Goal: Transaction & Acquisition: Purchase product/service

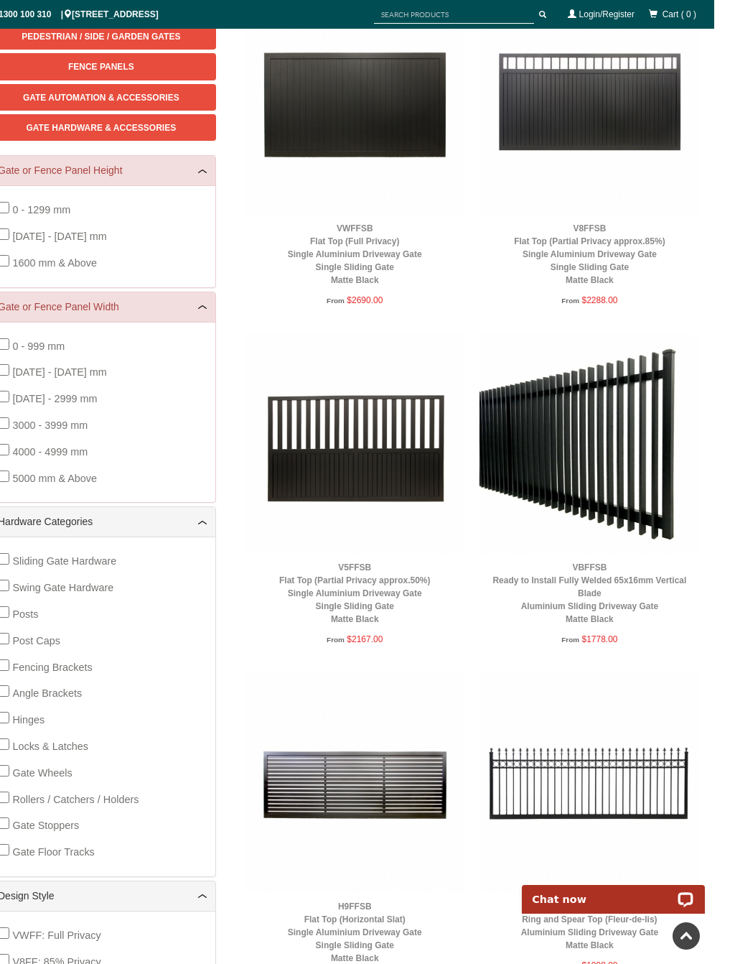
scroll to position [284, 0]
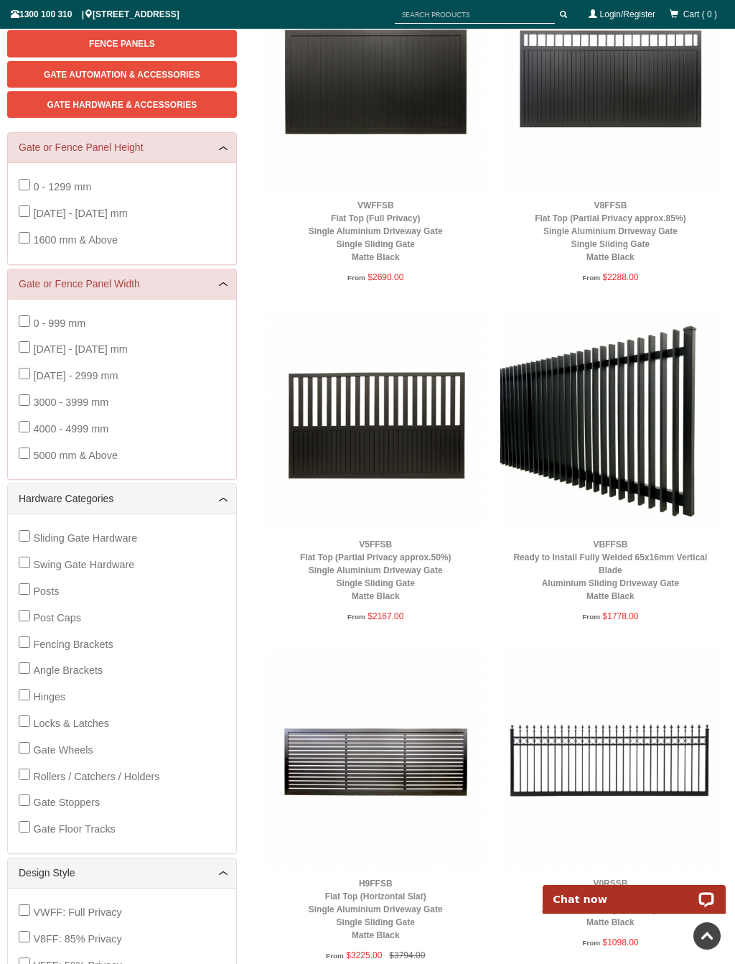
click at [619, 390] on img at bounding box center [611, 420] width 220 height 220
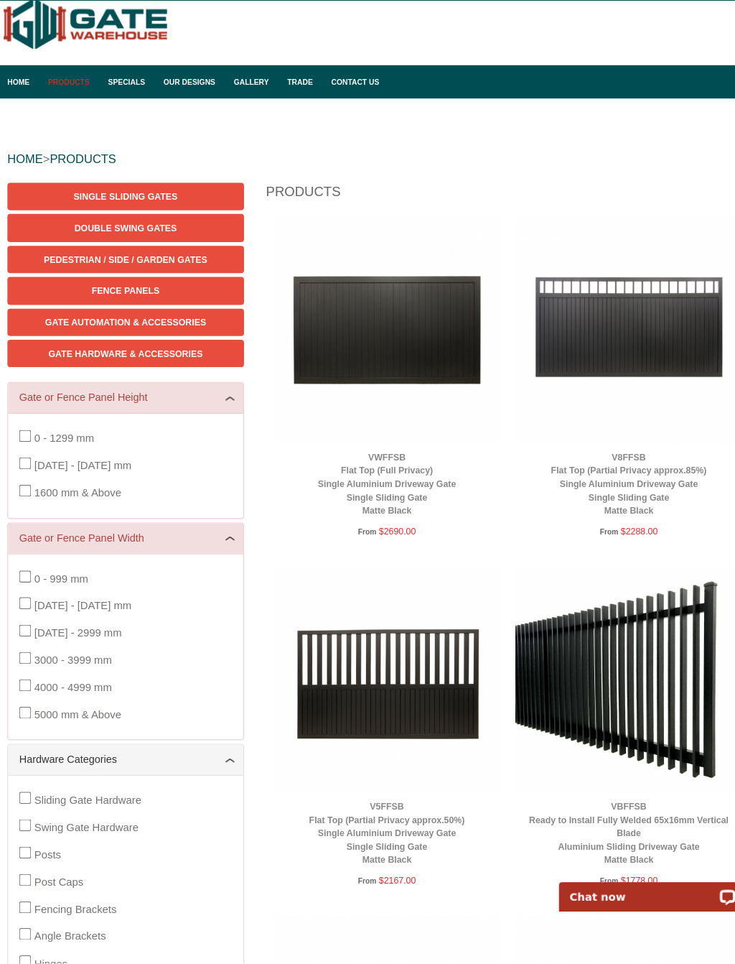
scroll to position [61, 0]
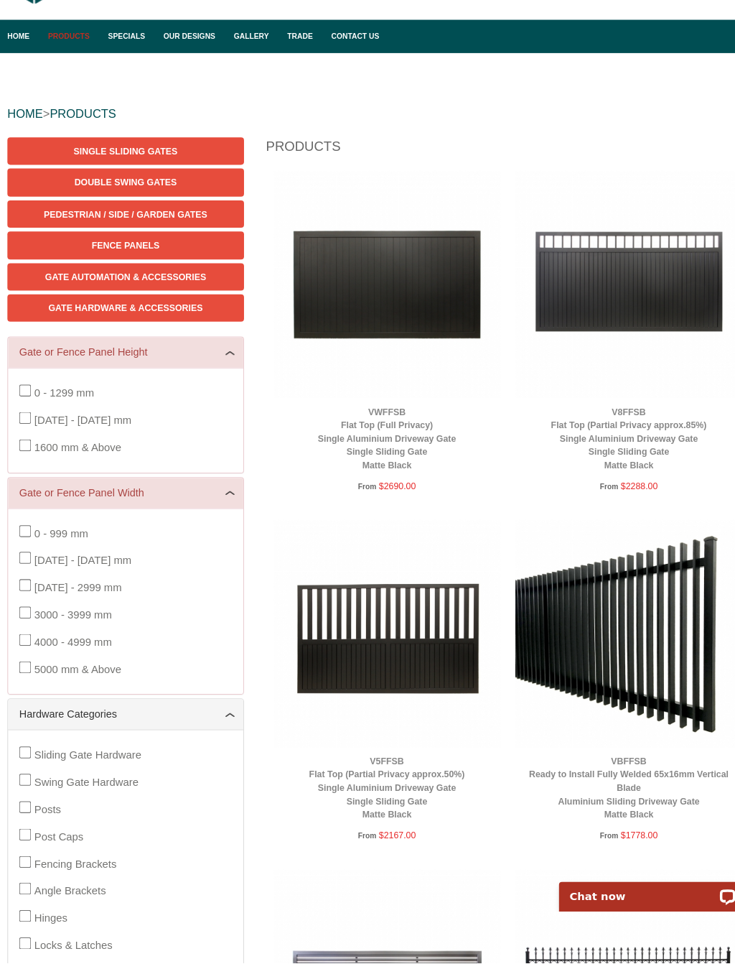
click at [179, 293] on span "Gate Automation & Accessories" at bounding box center [122, 298] width 157 height 10
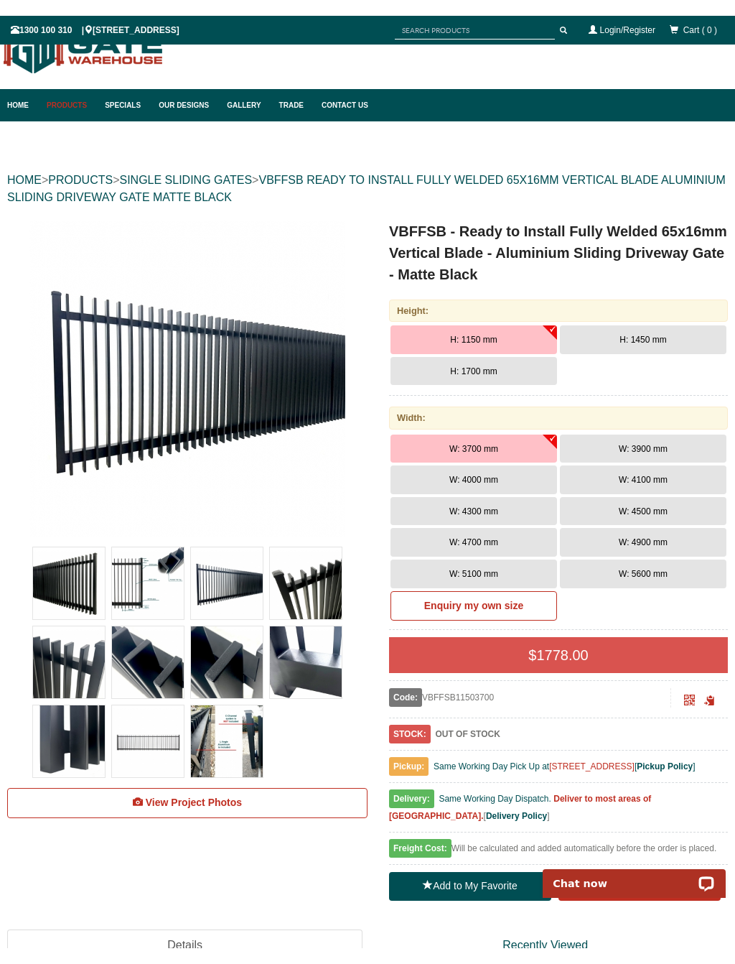
scroll to position [4, 0]
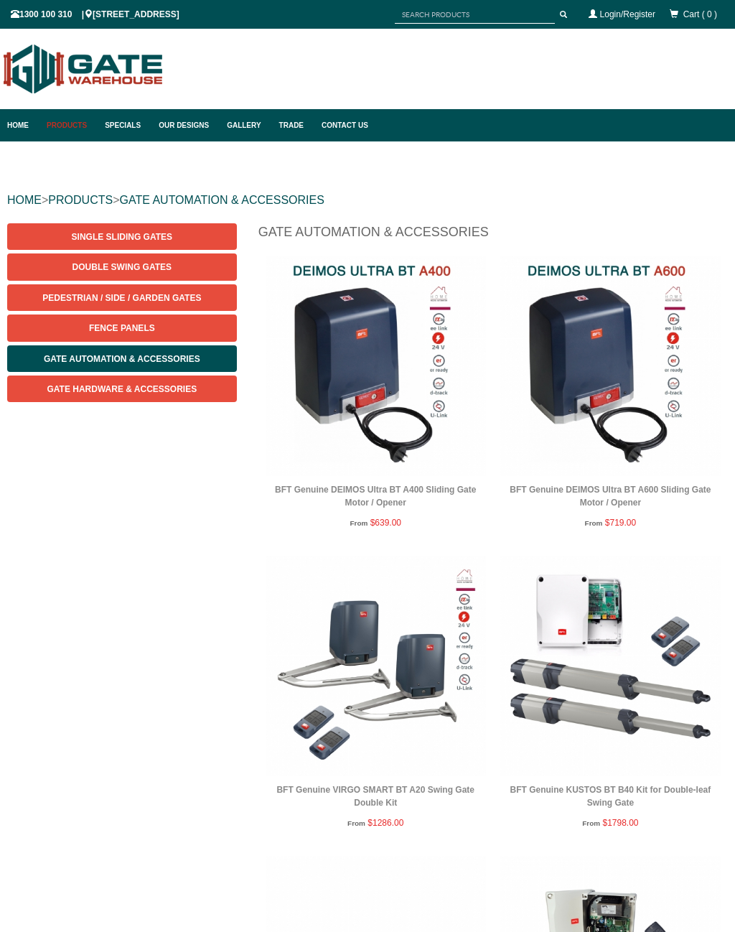
scroll to position [36, 0]
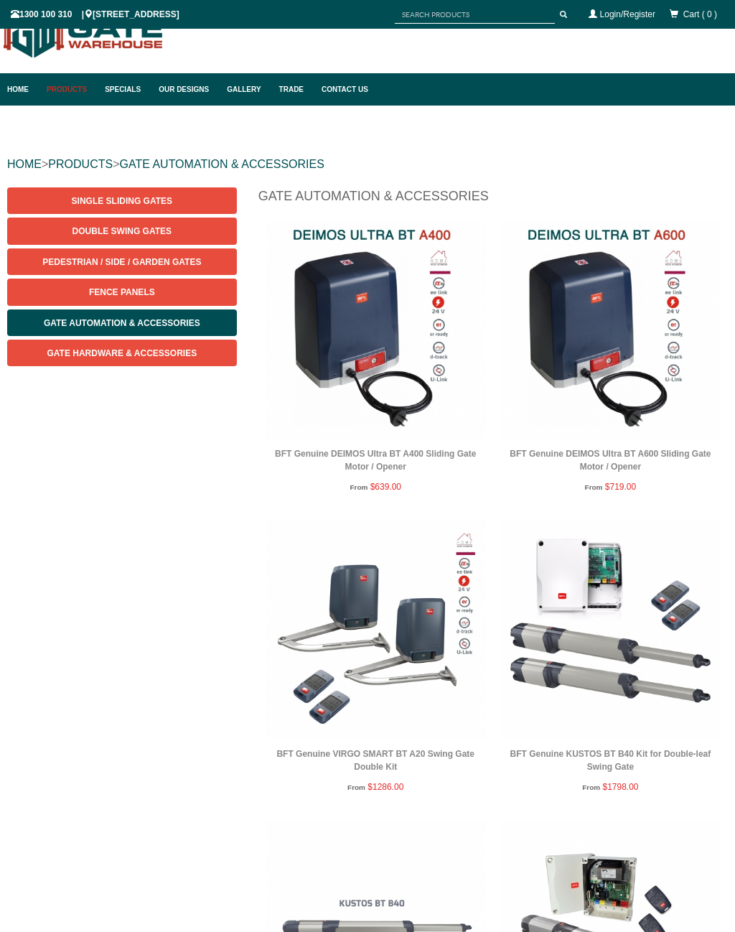
click at [603, 302] on img at bounding box center [611, 330] width 220 height 220
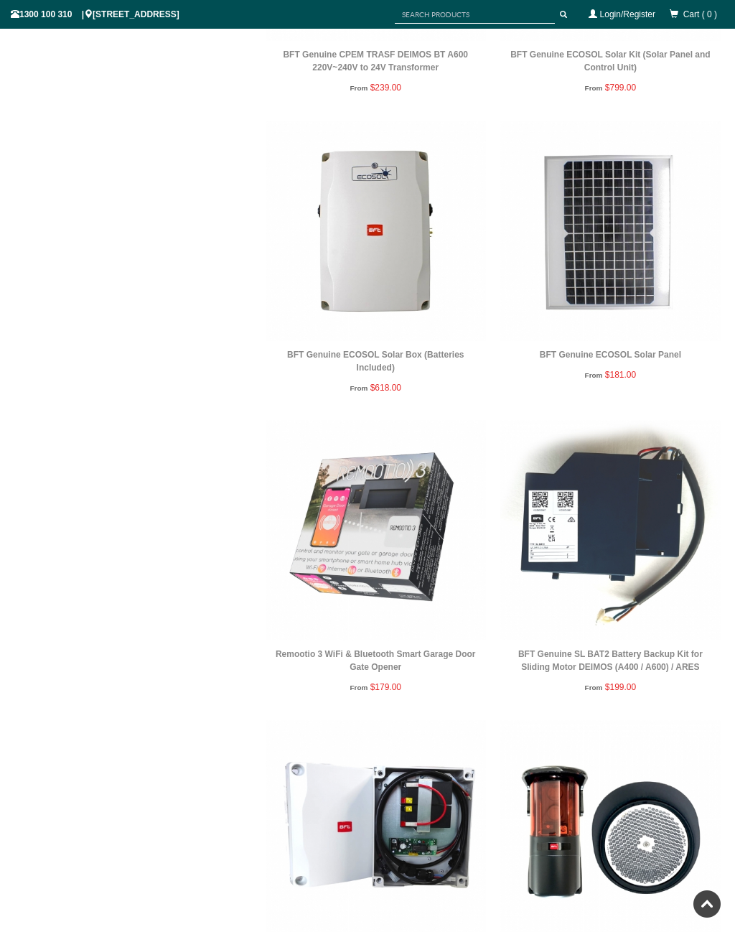
scroll to position [1935, 0]
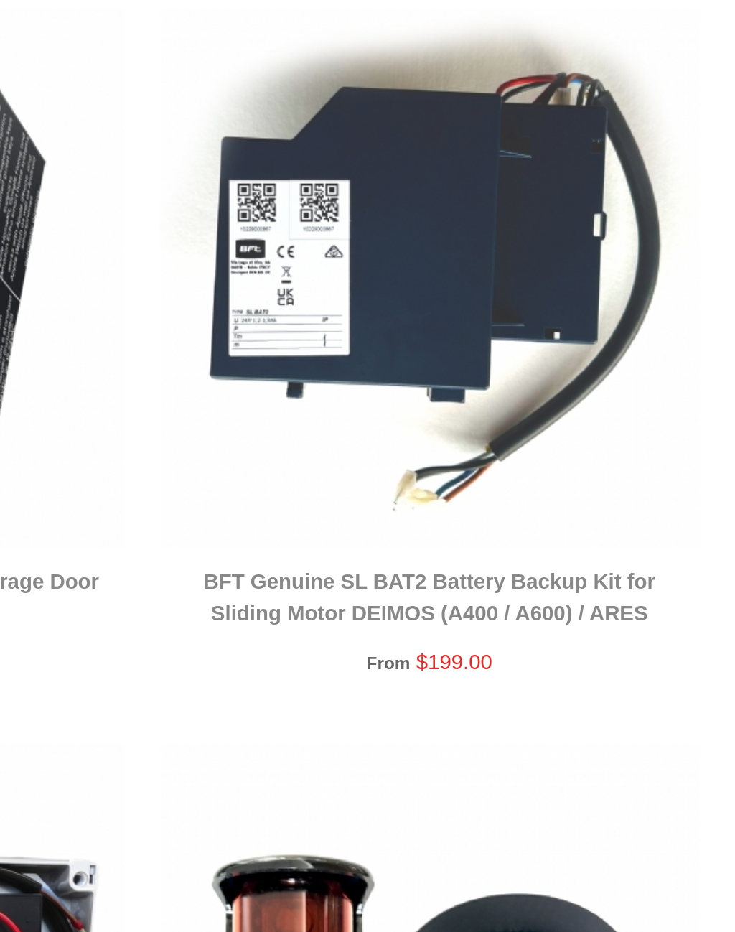
click at [266, 421] on img at bounding box center [376, 531] width 220 height 220
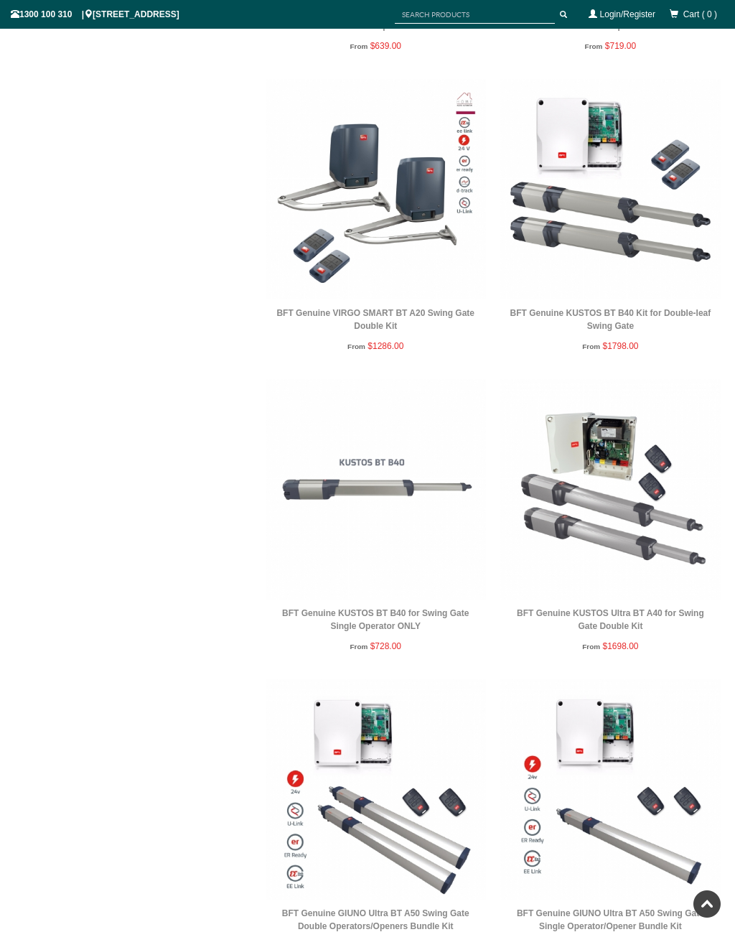
scroll to position [0, 0]
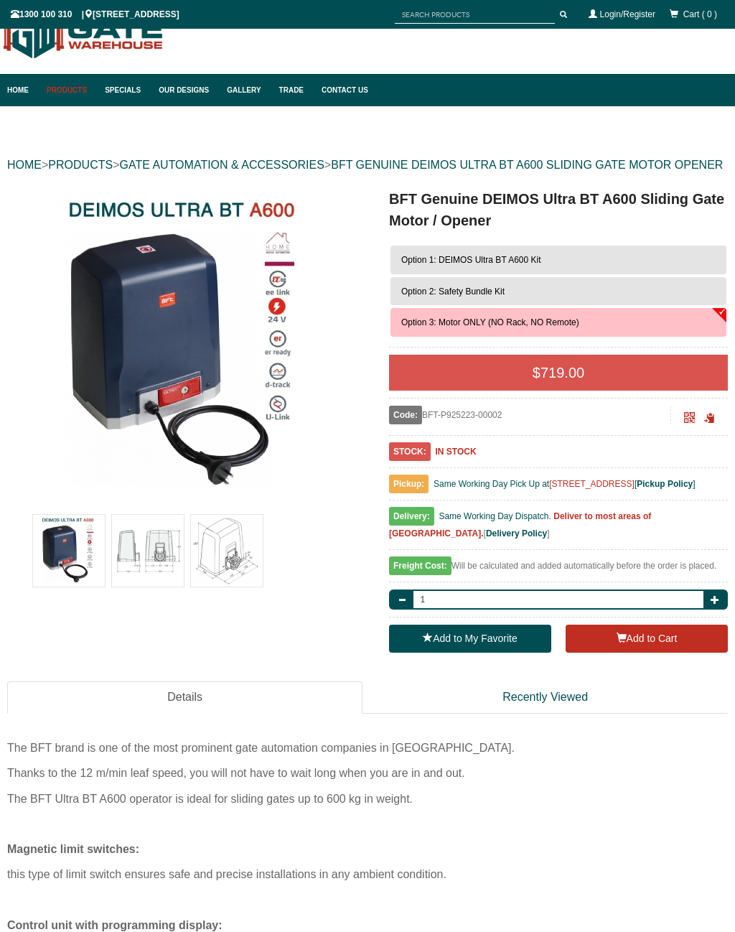
scroll to position [36, 0]
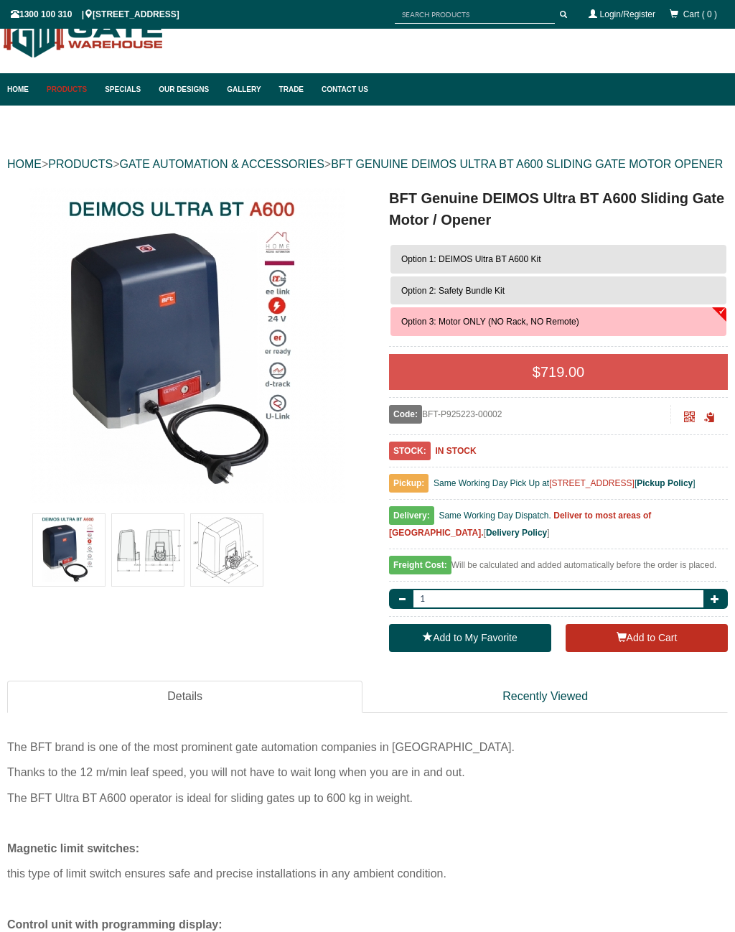
click at [511, 264] on span "Option 1: DEIMOS Ultra BT A600 Kit" at bounding box center [471, 259] width 140 height 10
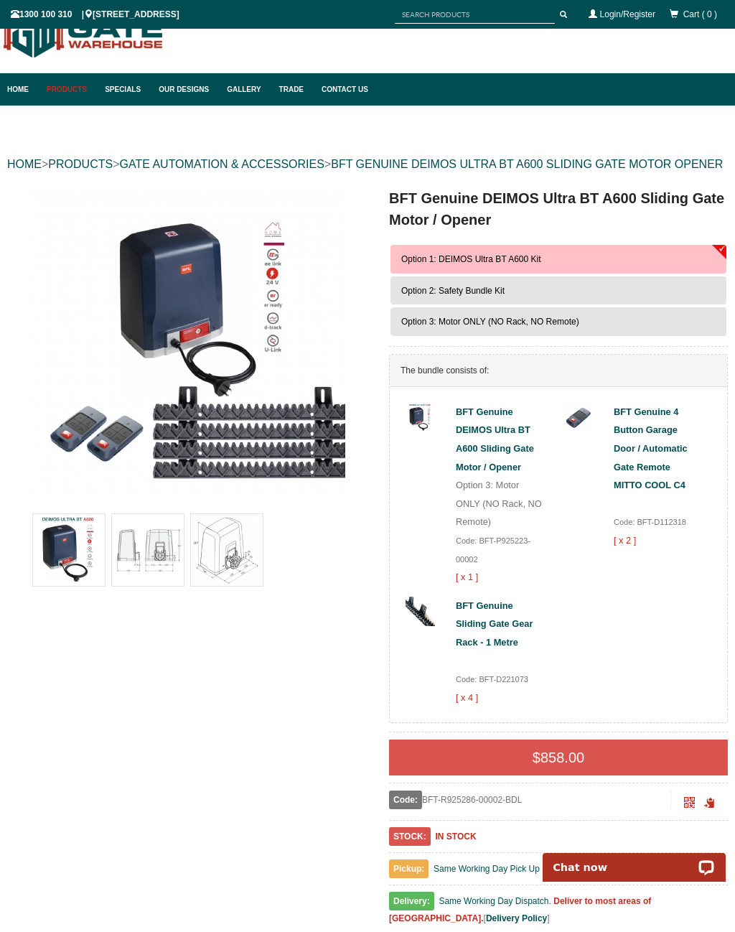
scroll to position [0, 0]
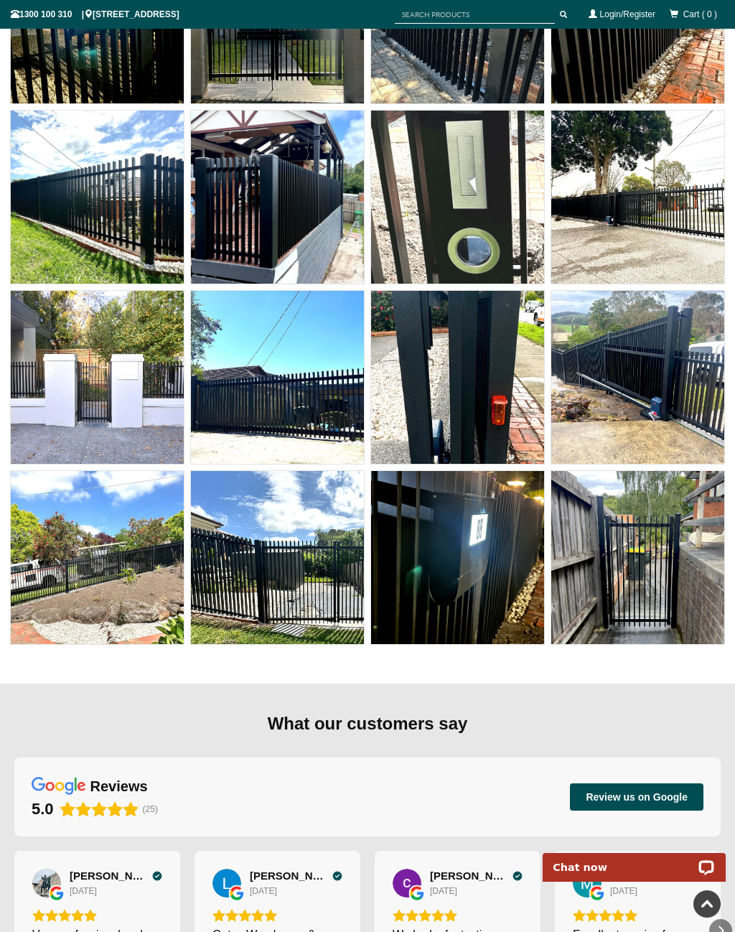
scroll to position [10665, 0]
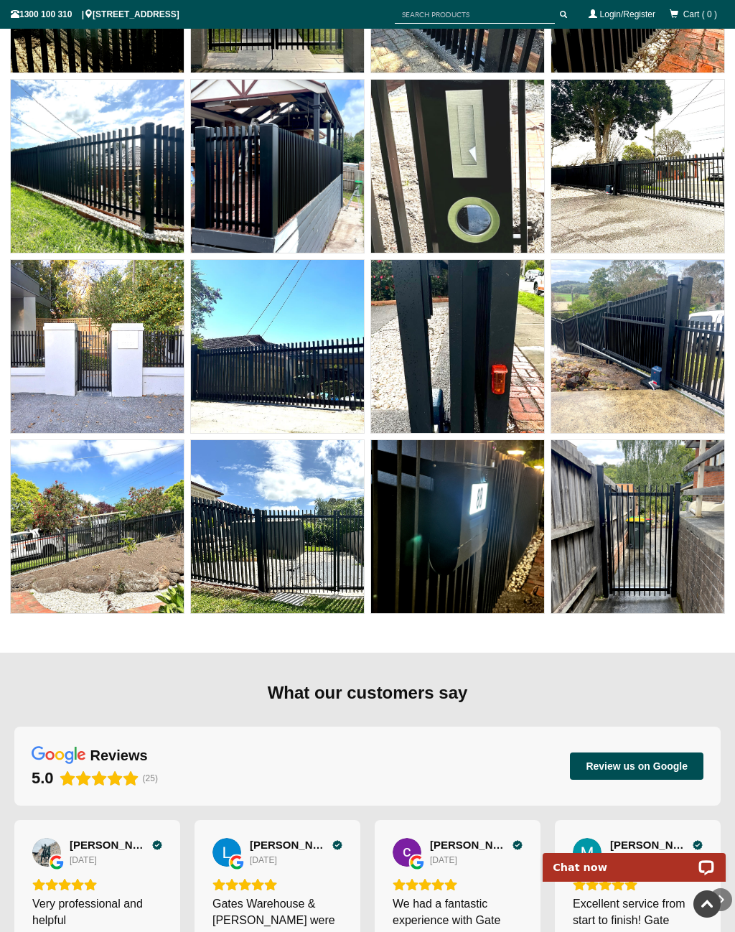
click at [450, 550] on img at bounding box center [457, 526] width 173 height 173
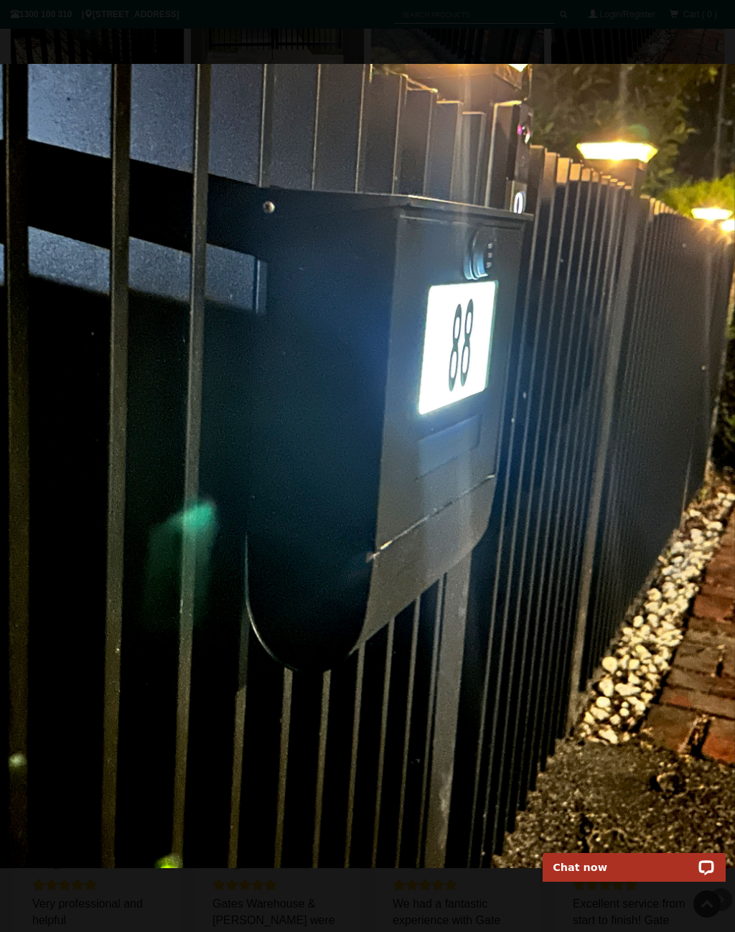
click at [669, 20] on div at bounding box center [367, 466] width 735 height 932
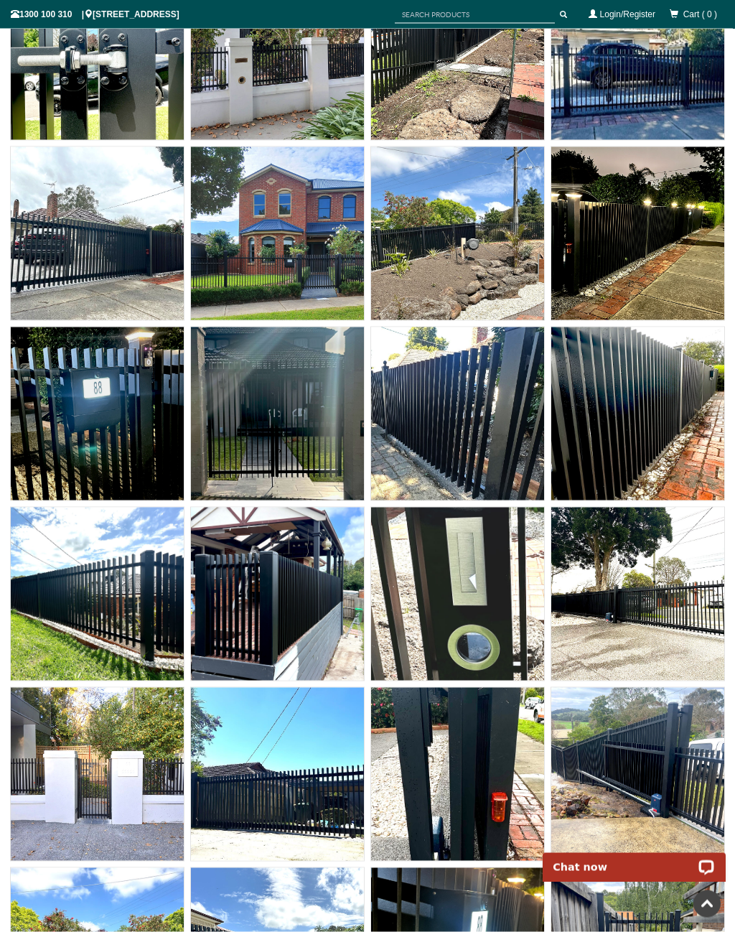
click at [132, 434] on img at bounding box center [97, 413] width 173 height 173
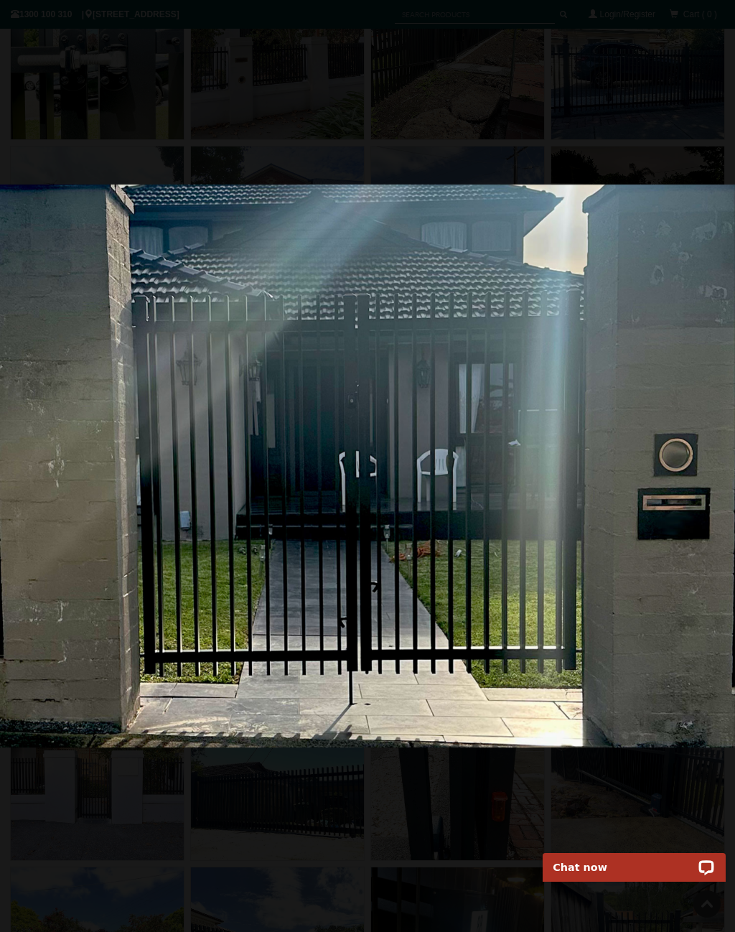
click at [628, 90] on div at bounding box center [367, 466] width 735 height 932
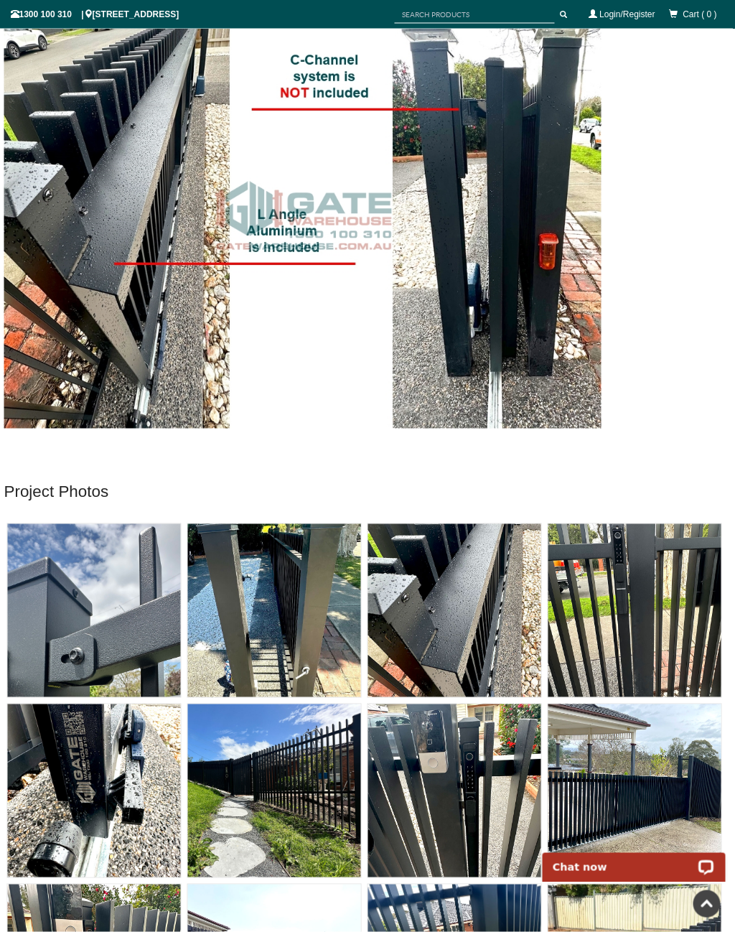
scroll to position [7844, 3]
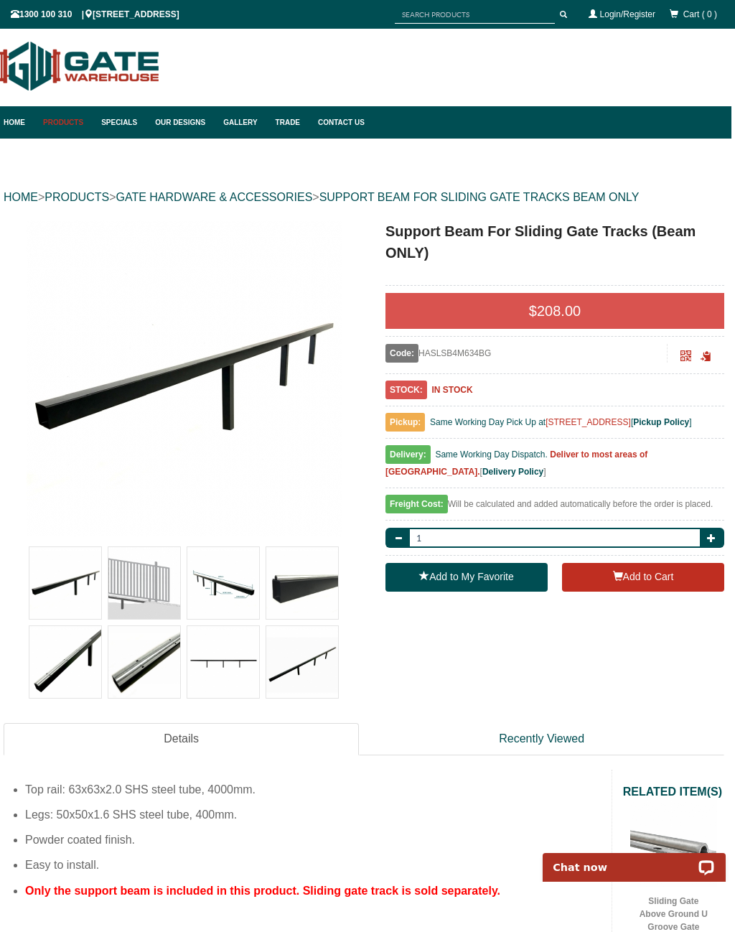
scroll to position [1, 4]
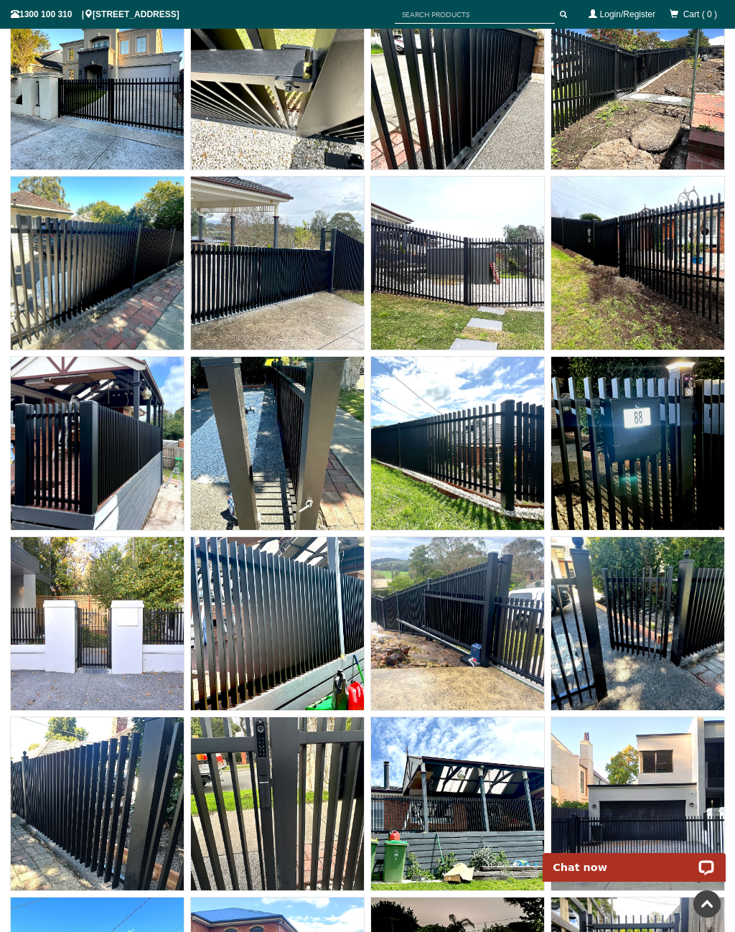
scroll to position [10009, 0]
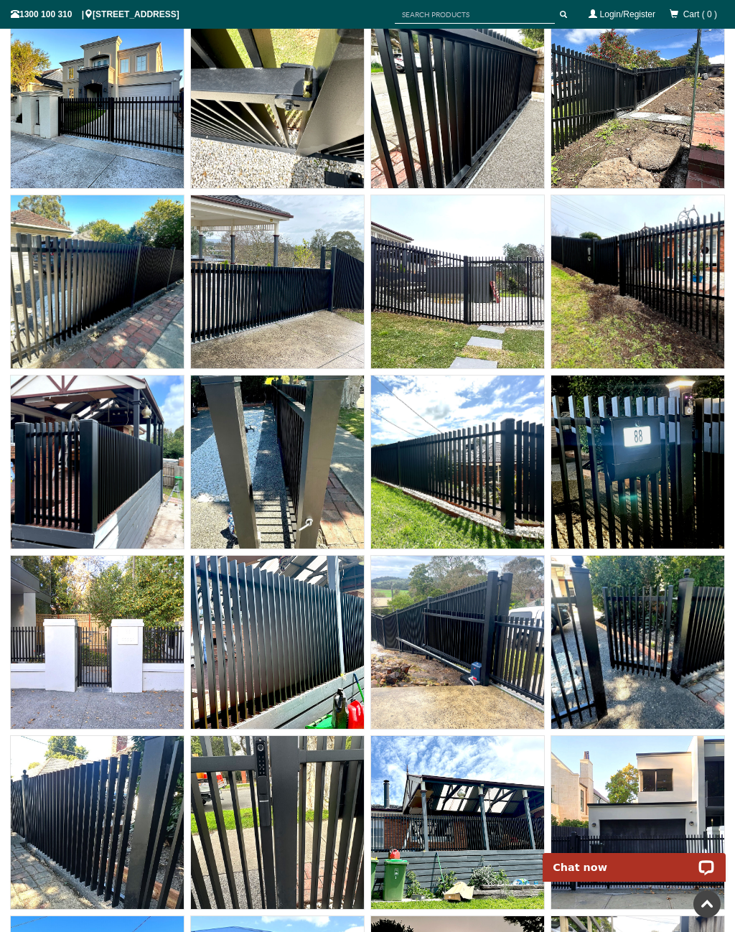
click at [465, 689] on img at bounding box center [457, 642] width 173 height 173
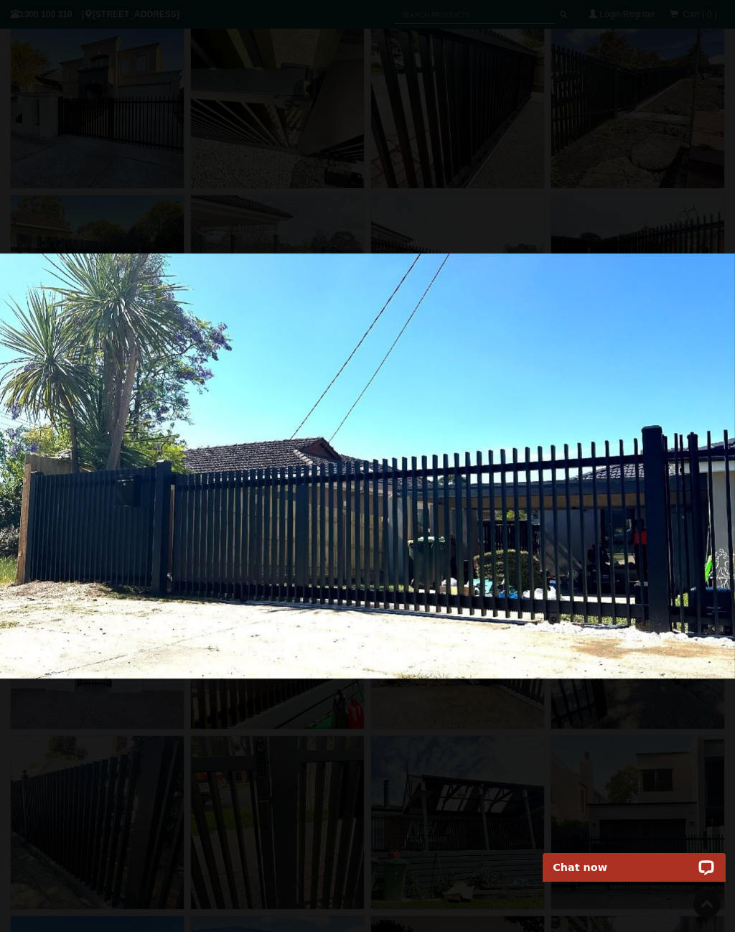
click at [272, 513] on img at bounding box center [367, 466] width 735 height 425
click at [360, 908] on link at bounding box center [360, 914] width 14 height 14
